Goal: Task Accomplishment & Management: Use online tool/utility

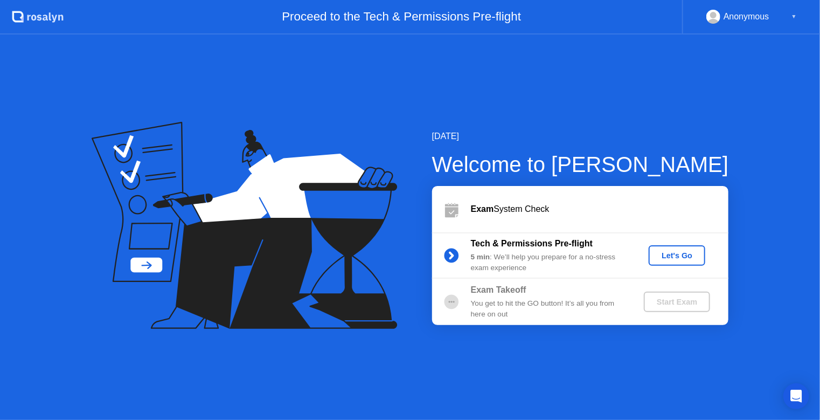
click at [670, 259] on div "Let's Go" at bounding box center [677, 255] width 48 height 9
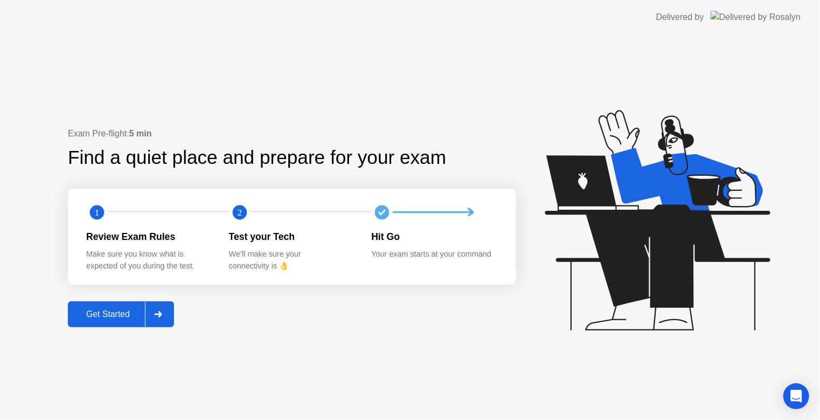
click at [162, 318] on div at bounding box center [158, 314] width 26 height 25
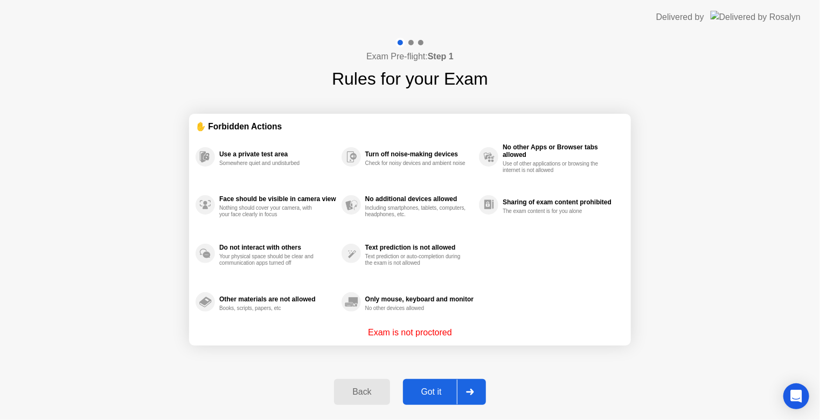
click at [437, 387] on div "Got it" at bounding box center [431, 392] width 51 height 10
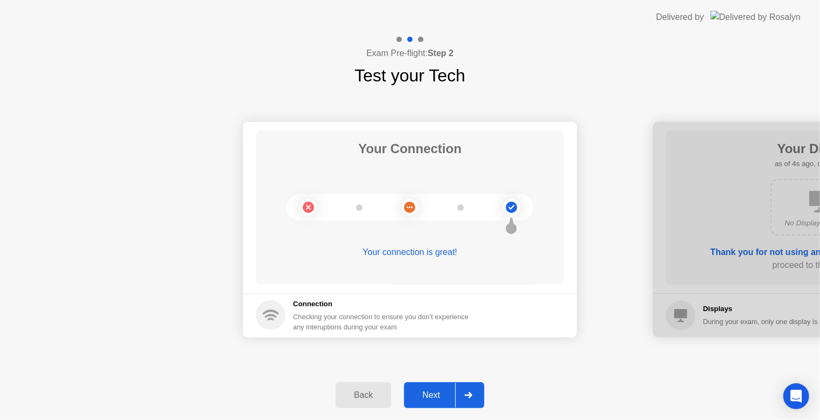
click at [437, 387] on button "Next" at bounding box center [444, 395] width 80 height 26
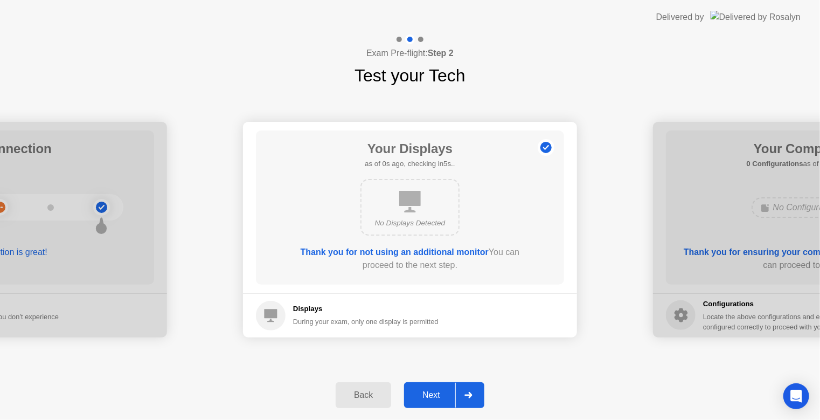
click at [437, 387] on button "Next" at bounding box center [444, 395] width 80 height 26
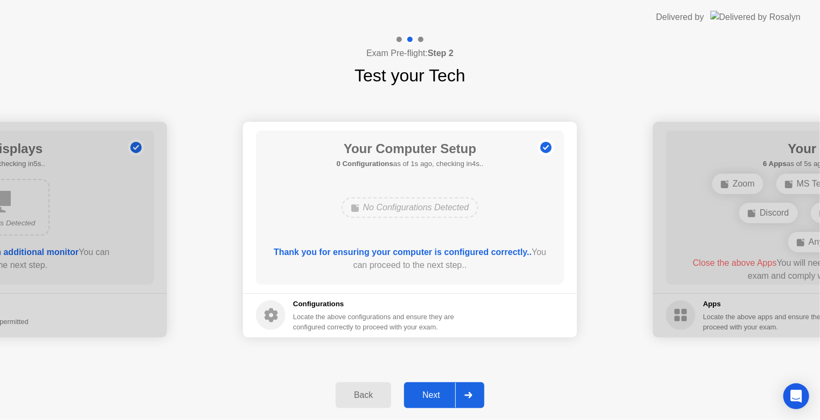
click at [437, 387] on button "Next" at bounding box center [444, 395] width 80 height 26
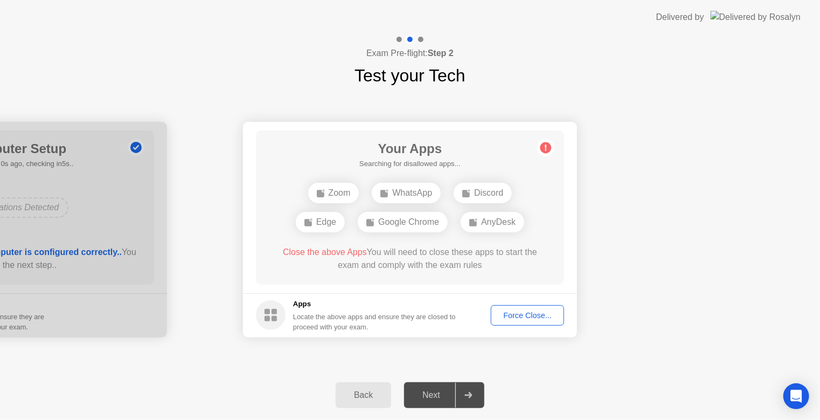
click at [362, 392] on div "Back" at bounding box center [363, 395] width 49 height 10
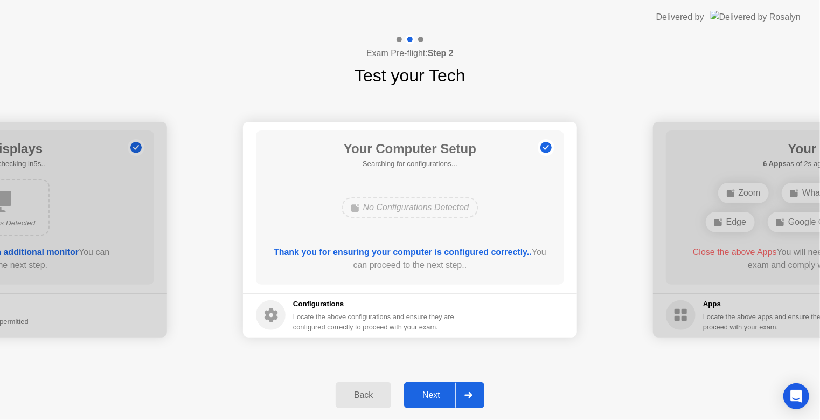
click at [473, 399] on div at bounding box center [468, 395] width 26 height 25
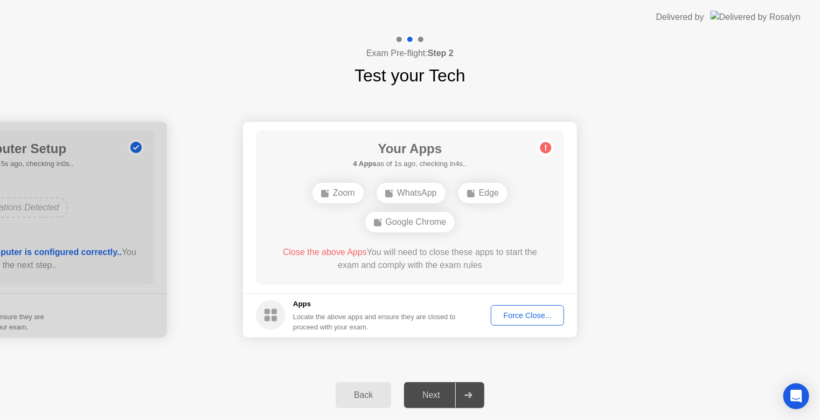
click at [515, 312] on div "Force Close..." at bounding box center [528, 315] width 66 height 9
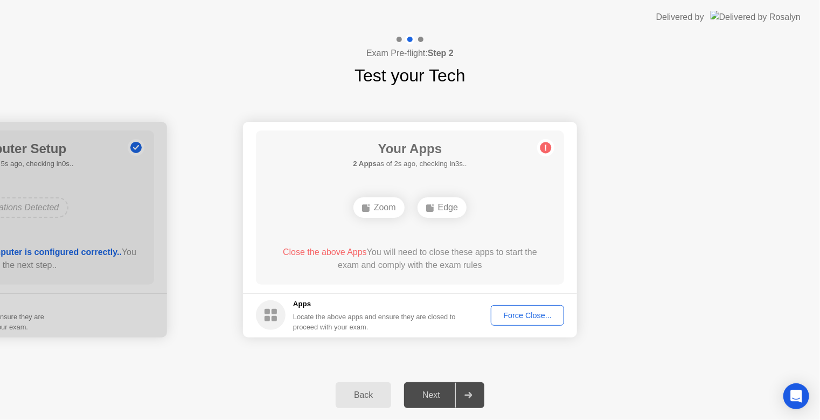
click at [546, 313] on div "Force Close..." at bounding box center [528, 315] width 66 height 9
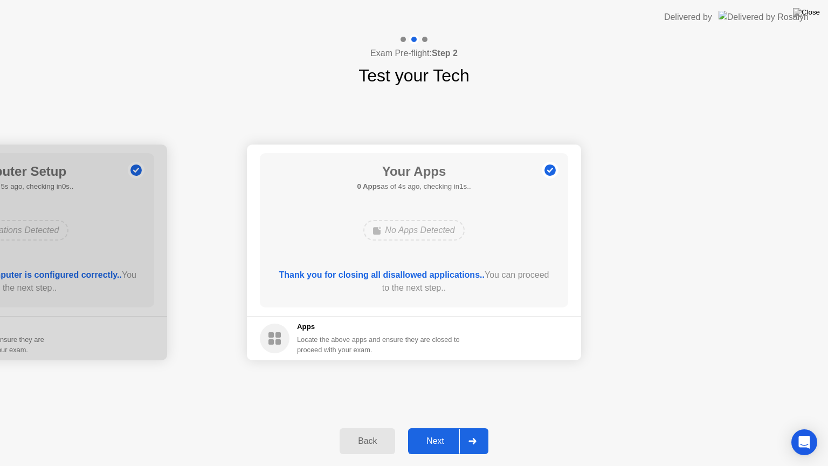
click at [438, 427] on div "Next" at bounding box center [435, 441] width 48 height 10
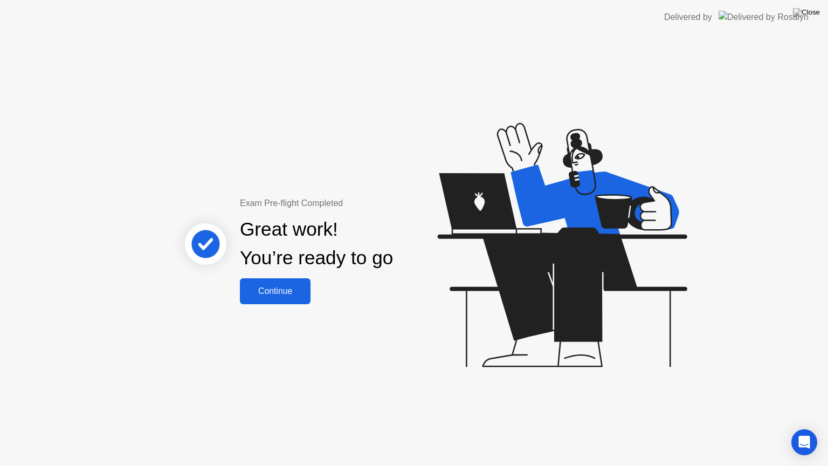
click at [290, 290] on div "Continue" at bounding box center [275, 291] width 64 height 10
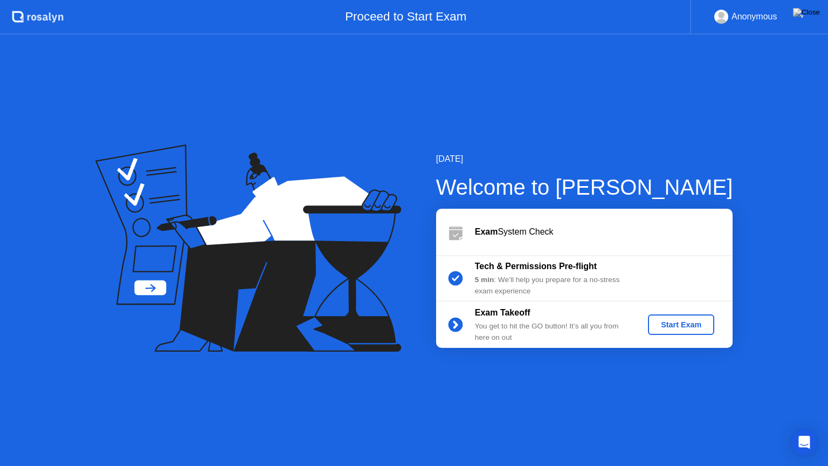
click at [676, 323] on div "Start Exam" at bounding box center [681, 324] width 58 height 9
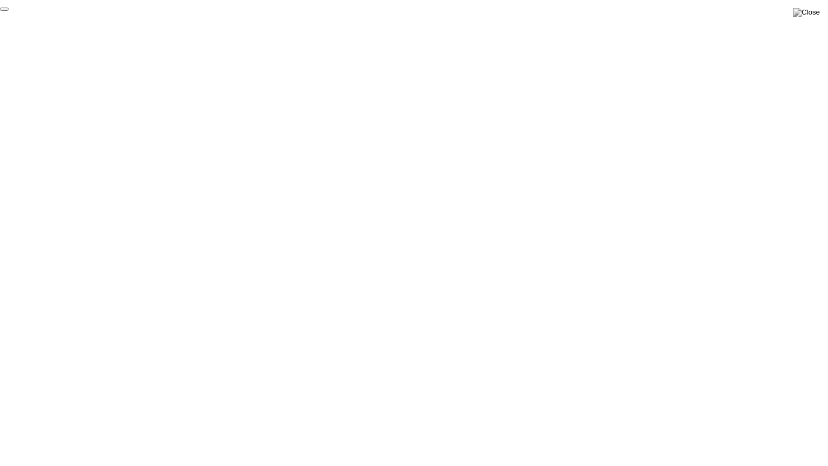
click div "End Proctoring Session"
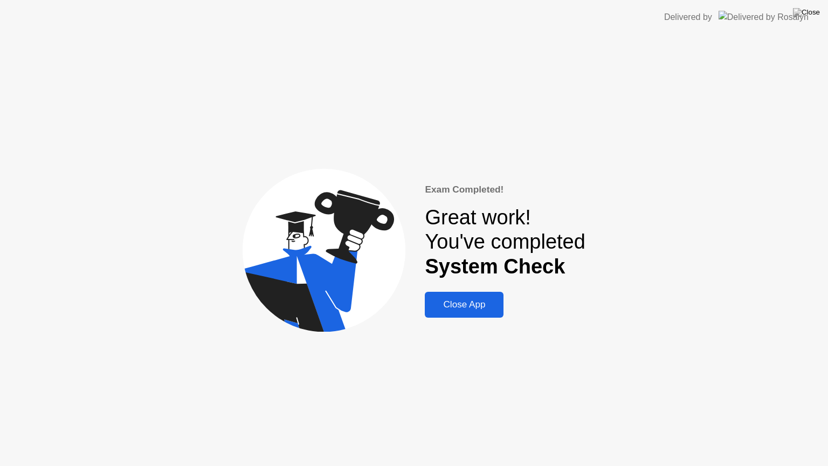
click at [469, 309] on div "Close App" at bounding box center [464, 304] width 72 height 11
